Goal: Task Accomplishment & Management: Use online tool/utility

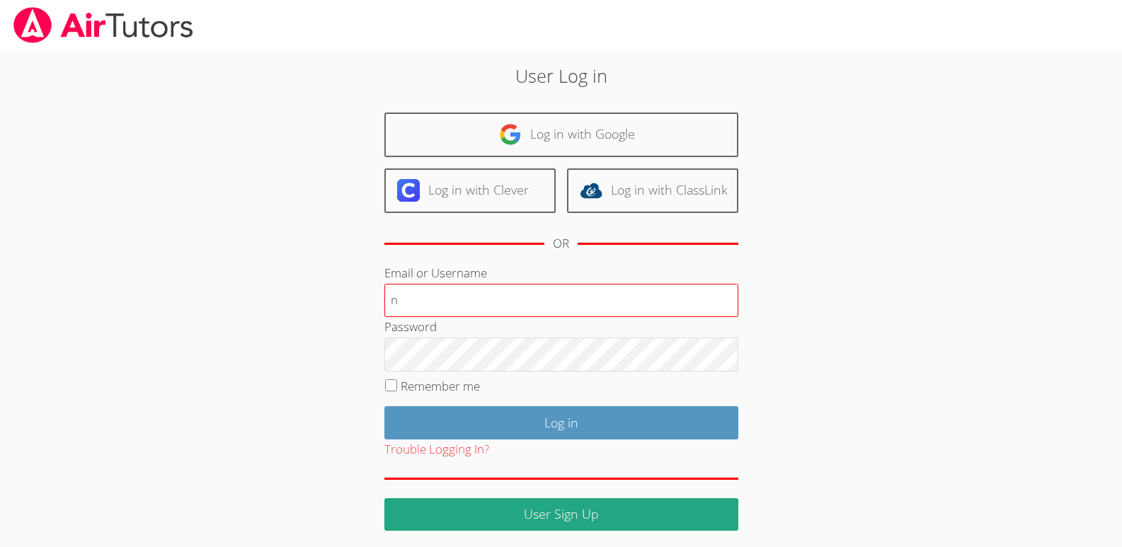
type input "[EMAIL_ADDRESS][DOMAIN_NAME]"
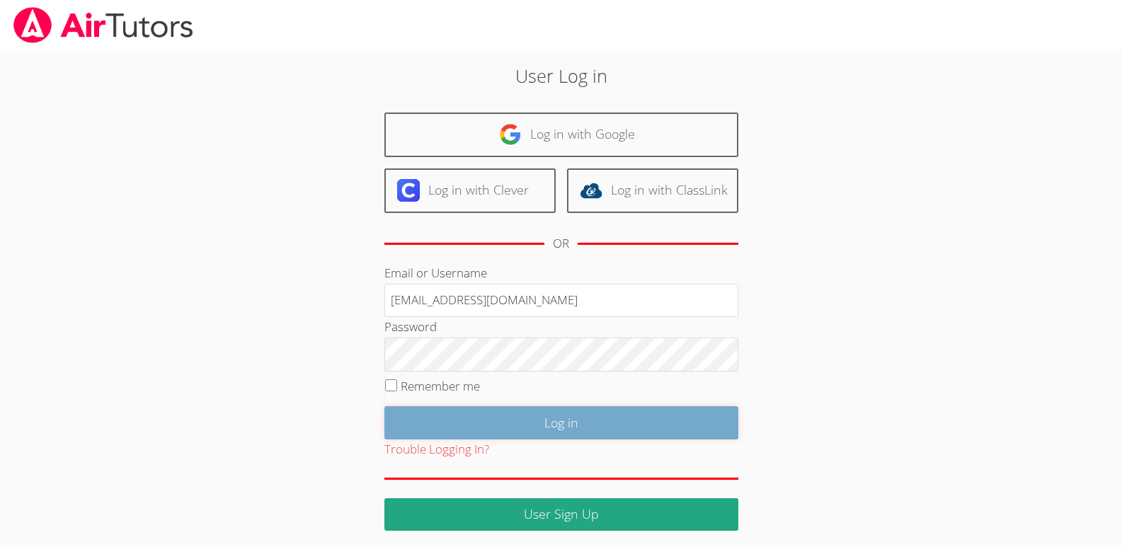
click at [556, 420] on input "Log in" at bounding box center [561, 422] width 354 height 33
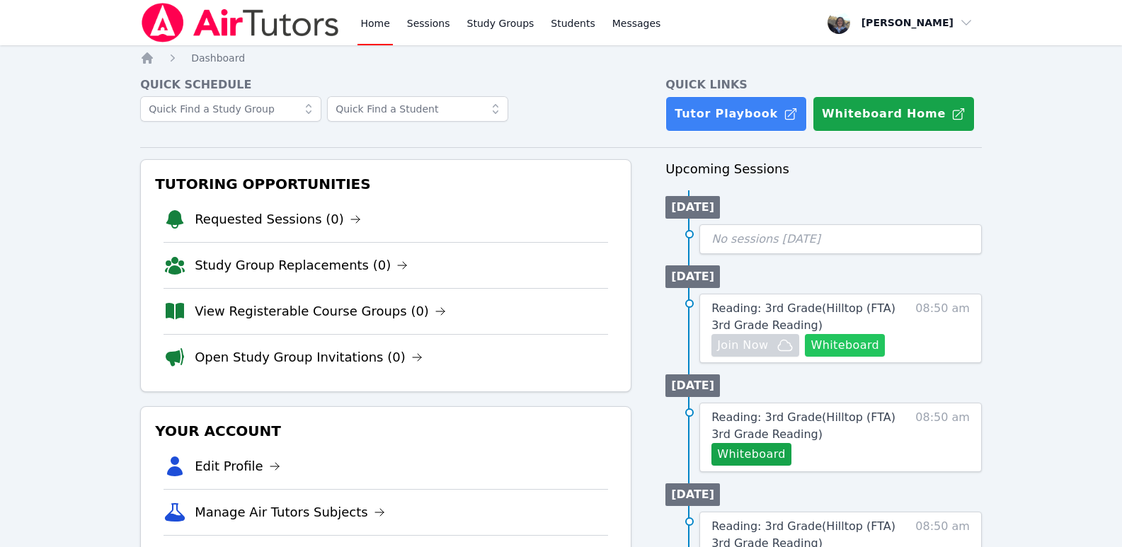
click at [844, 345] on button "Whiteboard" at bounding box center [845, 345] width 80 height 23
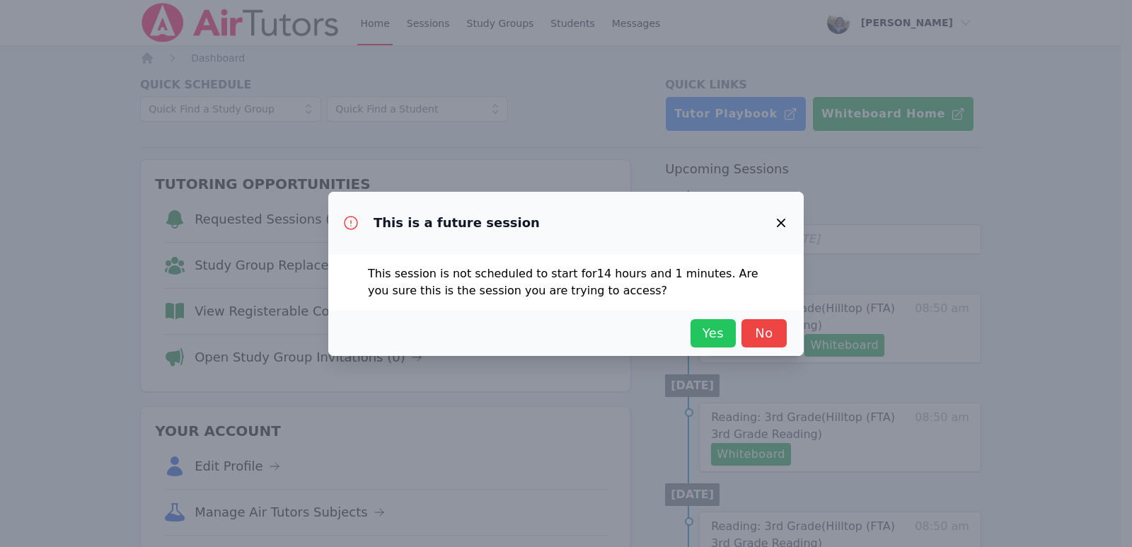
click at [705, 337] on span "Yes" at bounding box center [713, 333] width 31 height 20
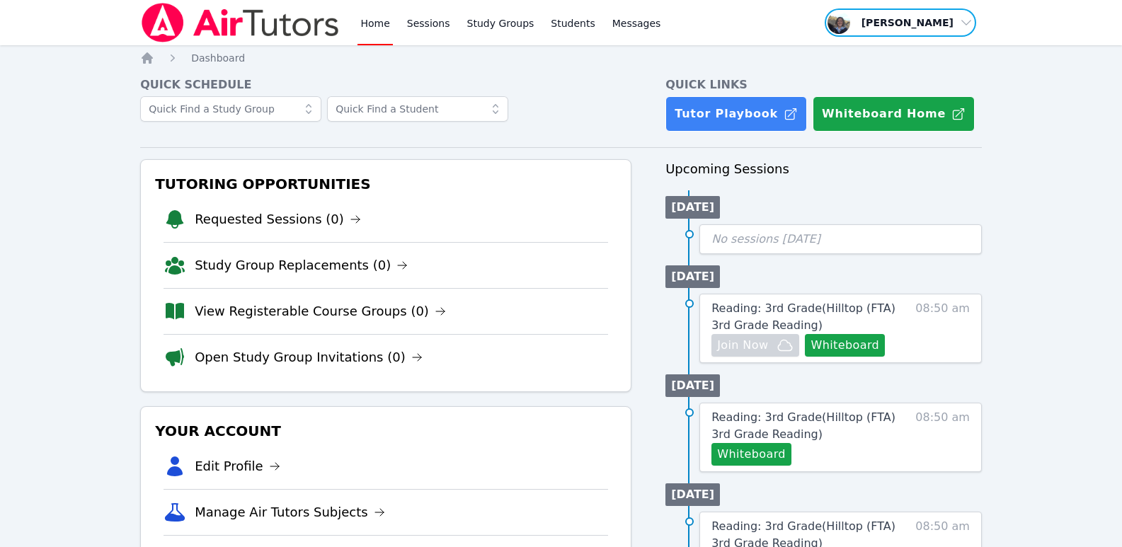
click at [960, 19] on span "button" at bounding box center [900, 22] width 154 height 31
click at [861, 80] on button "Logout" at bounding box center [905, 80] width 136 height 25
